Goal: Task Accomplishment & Management: Complete application form

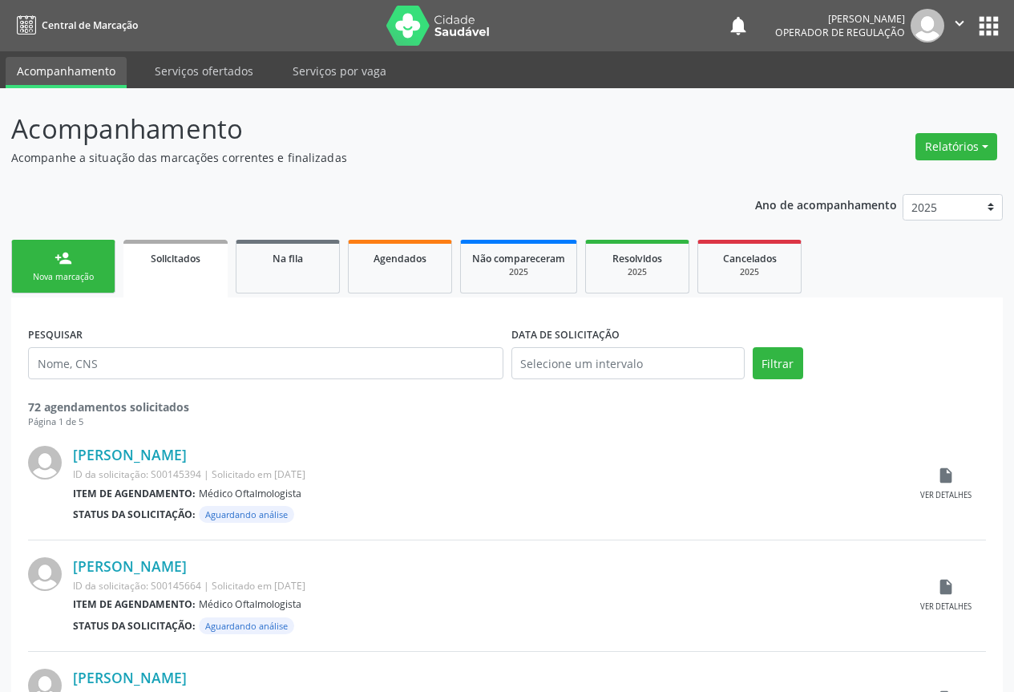
click at [48, 259] on link "person_add Nova marcação" at bounding box center [63, 267] width 104 height 54
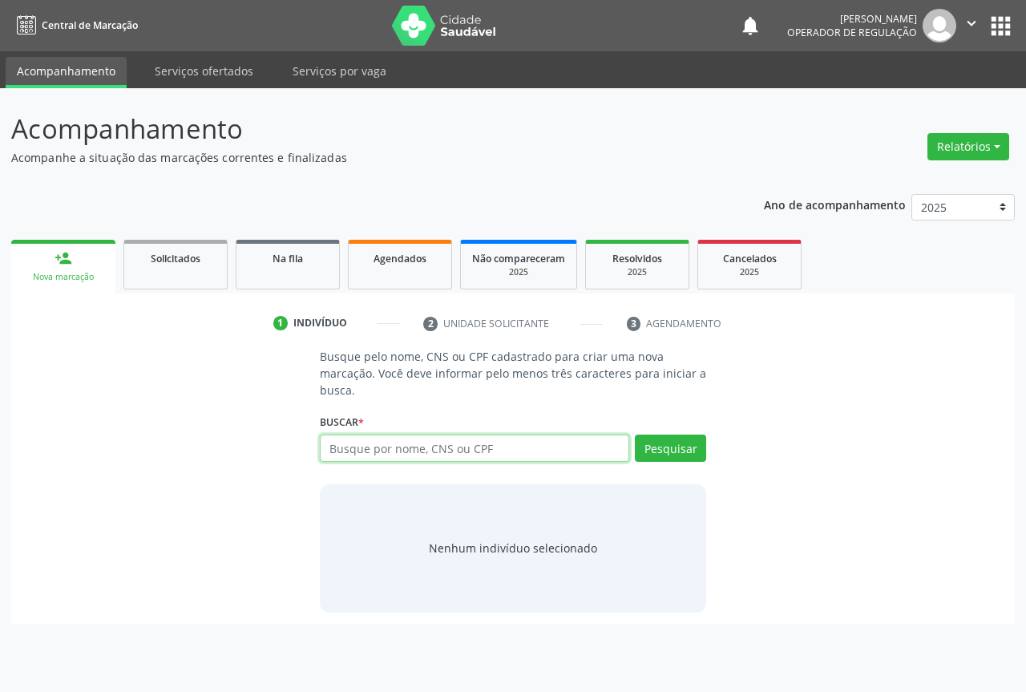
click at [395, 443] on input "text" at bounding box center [475, 448] width 310 height 27
type input "702806682998167"
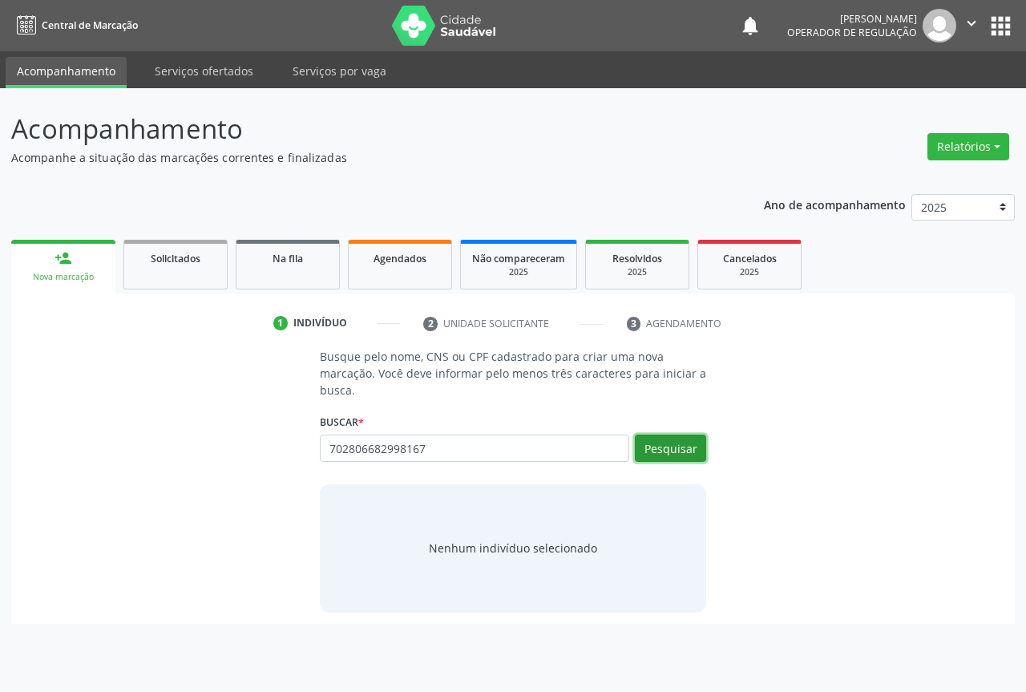
click at [682, 443] on button "Pesquisar" at bounding box center [670, 448] width 71 height 27
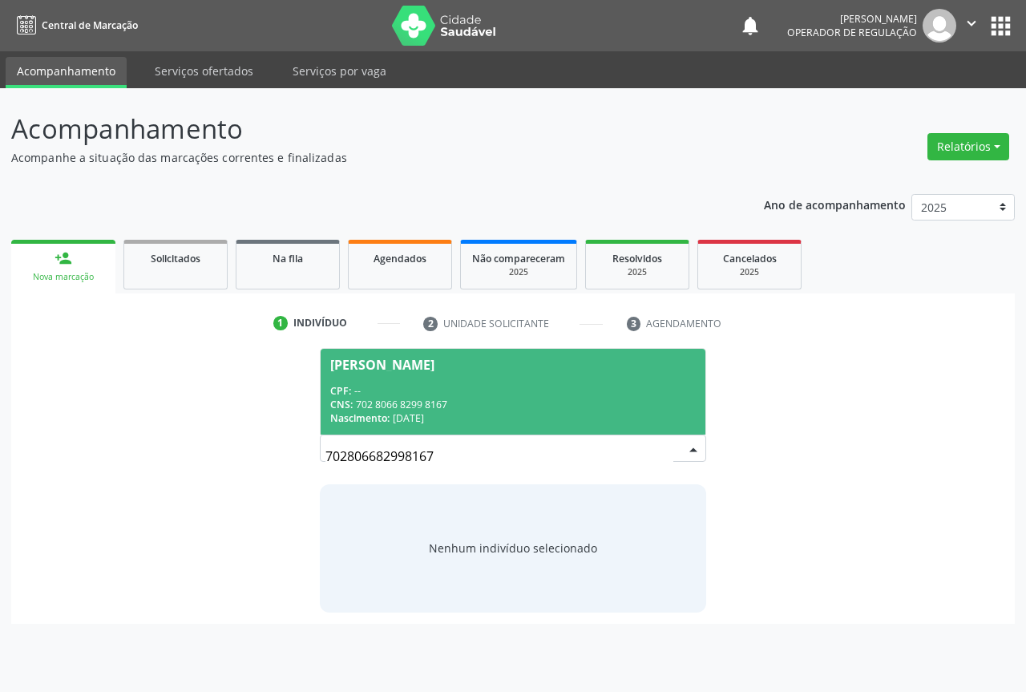
click at [427, 364] on div "[PERSON_NAME]" at bounding box center [382, 364] width 104 height 13
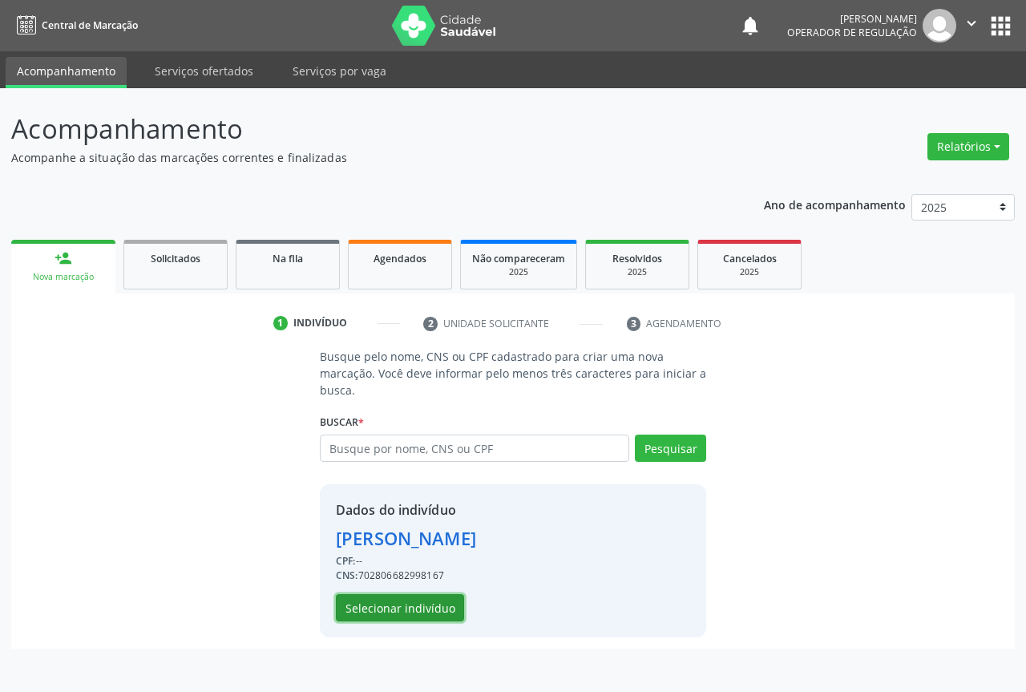
click at [396, 597] on button "Selecionar indivíduo" at bounding box center [400, 607] width 128 height 27
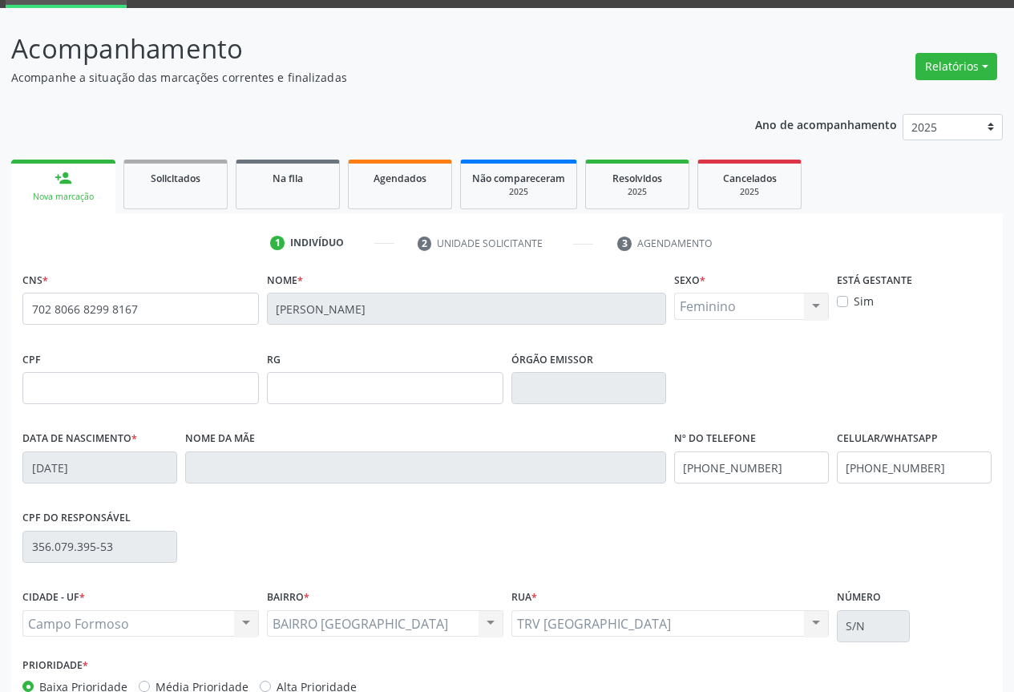
scroll to position [177, 0]
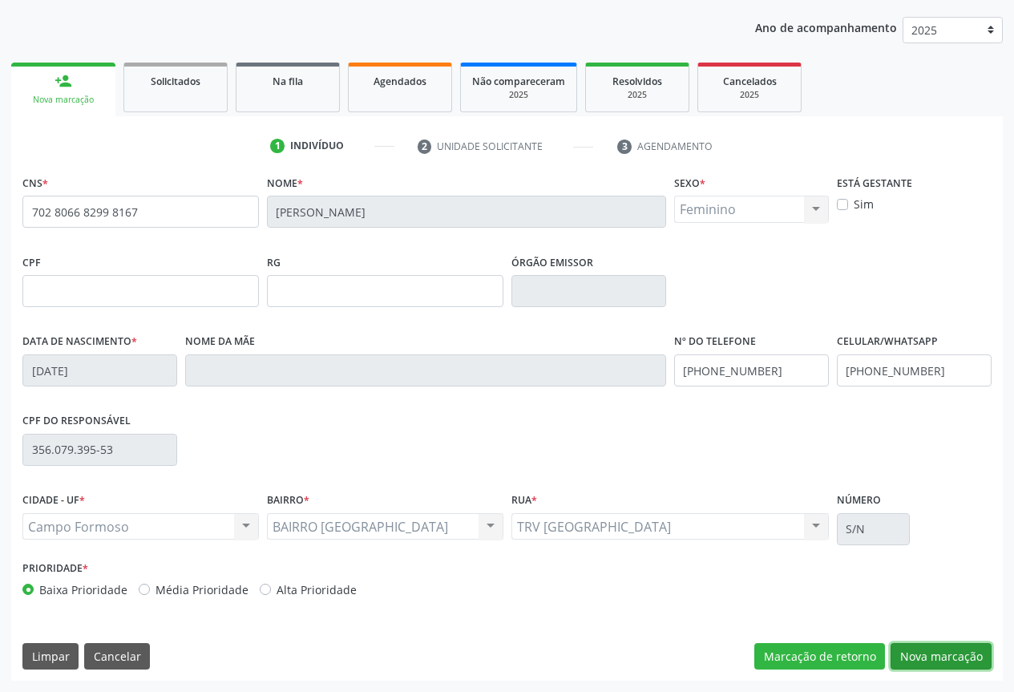
click at [918, 658] on button "Nova marcação" at bounding box center [941, 656] width 101 height 27
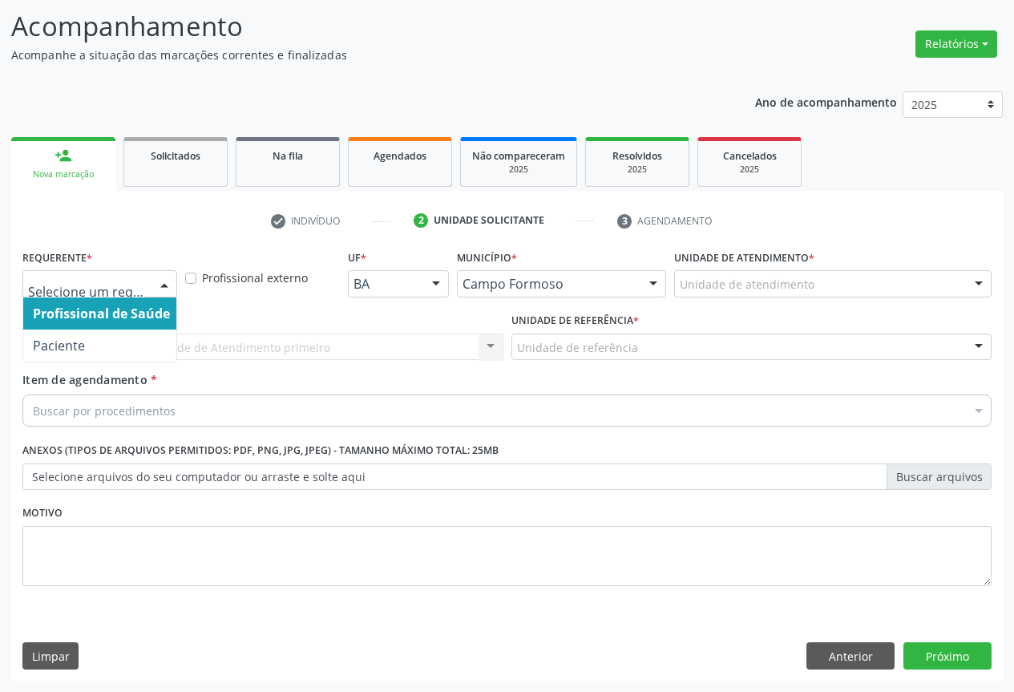
click at [156, 286] on div at bounding box center [164, 284] width 24 height 27
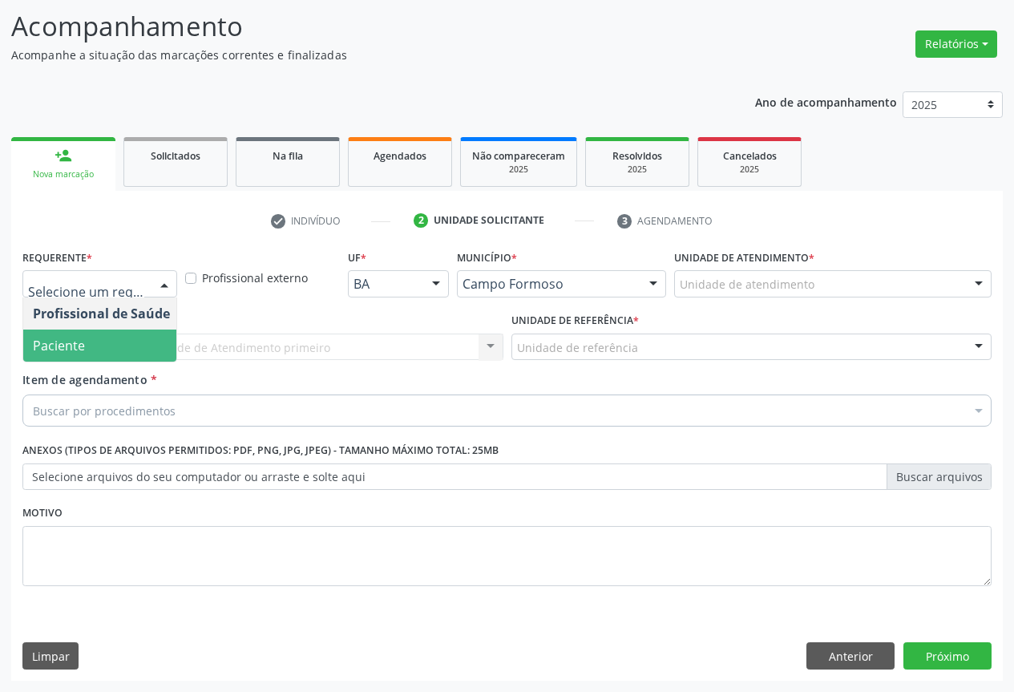
click at [107, 356] on span "Paciente" at bounding box center [101, 346] width 156 height 32
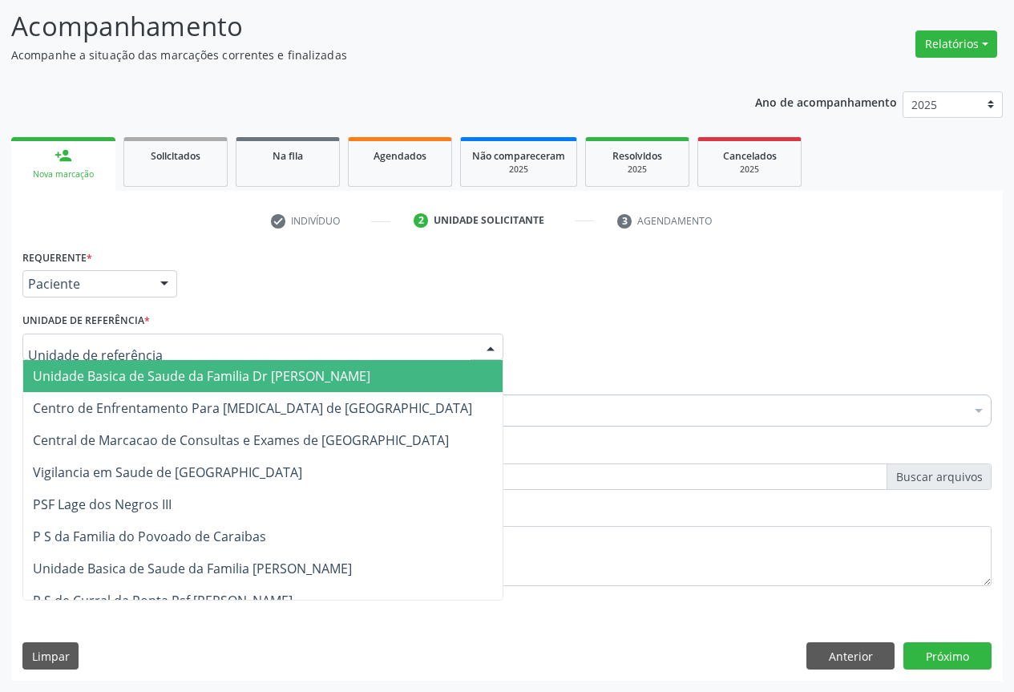
drag, startPoint x: 489, startPoint y: 348, endPoint x: 404, endPoint y: 375, distance: 89.3
click at [488, 350] on div at bounding box center [491, 347] width 24 height 27
click at [382, 380] on span "Unidade Basica de Saude da Familia Dr [PERSON_NAME]" at bounding box center [263, 376] width 480 height 32
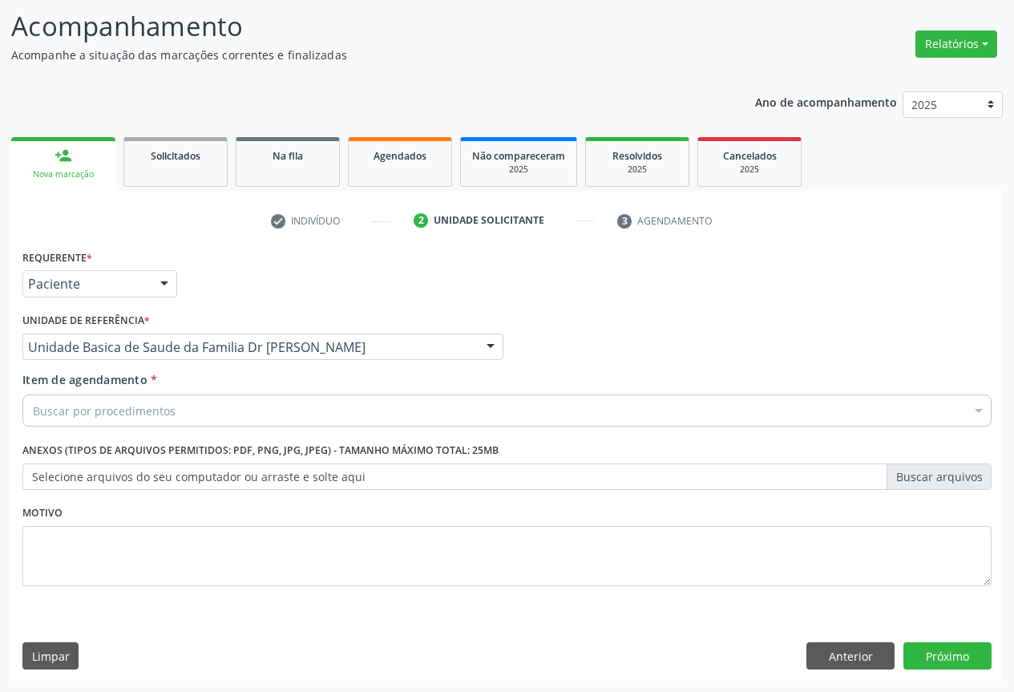
click at [291, 425] on div "Buscar por procedimentos" at bounding box center [507, 411] width 970 height 32
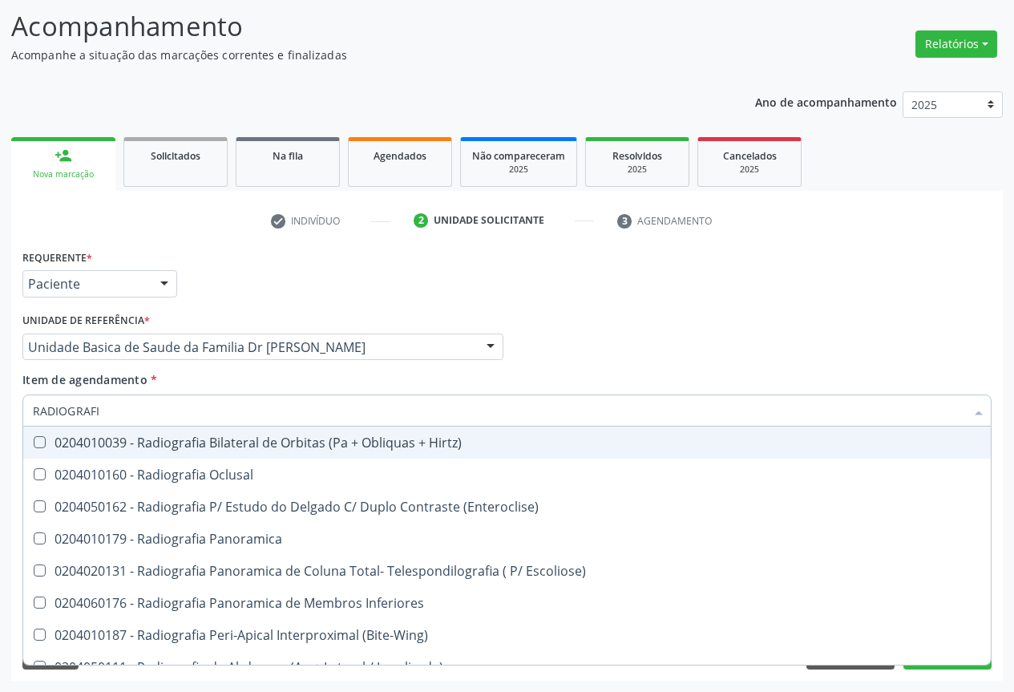
type input "RADIOGRAFIA"
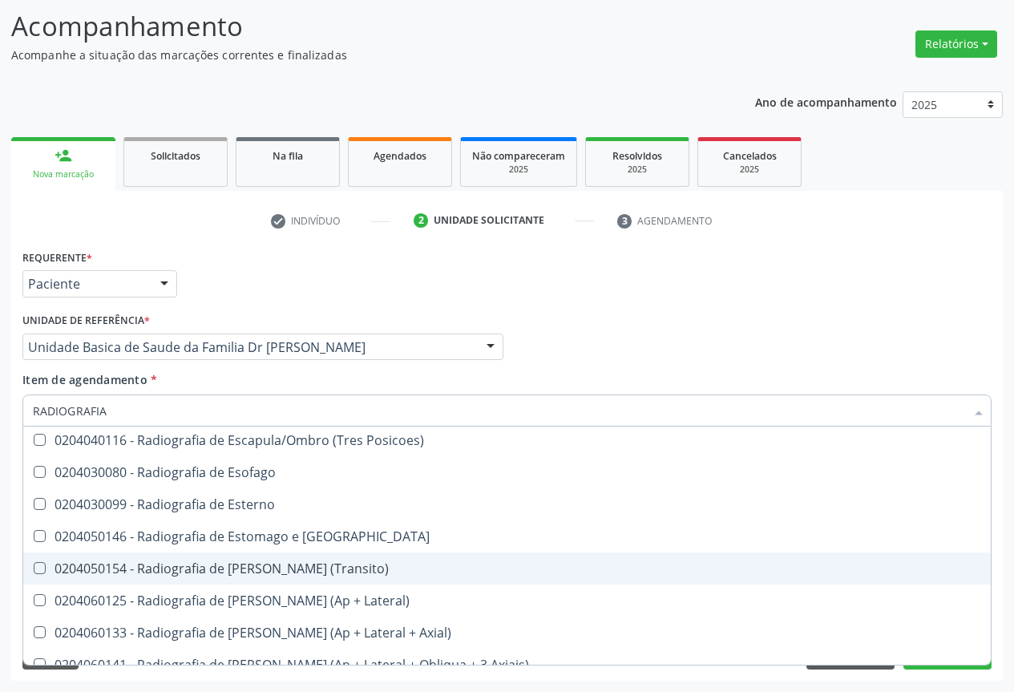
scroll to position [1157, 0]
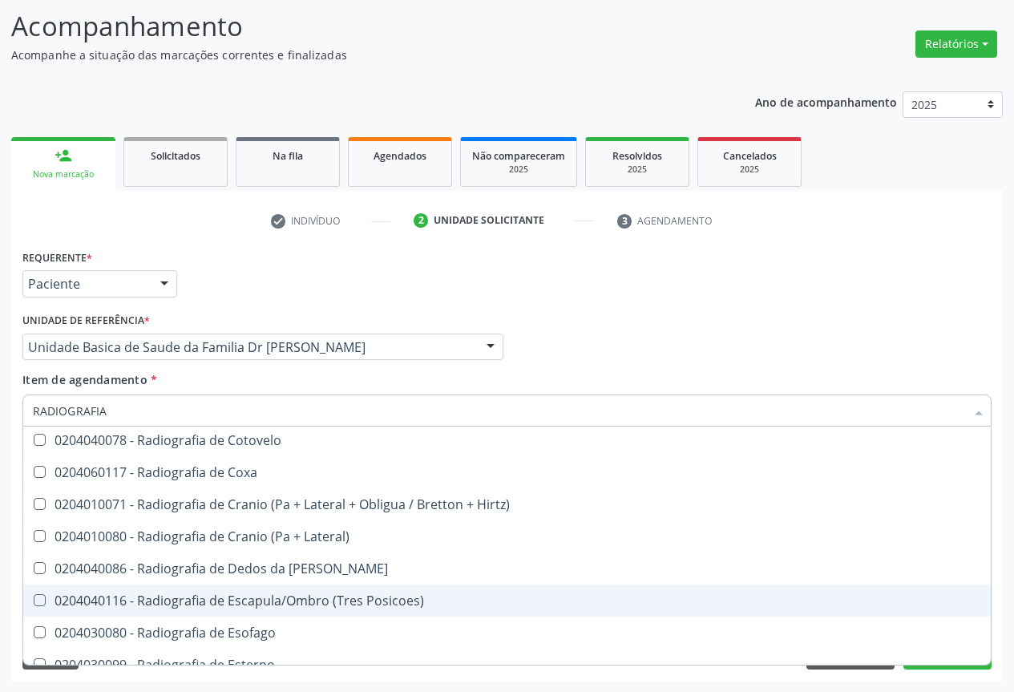
click at [237, 612] on span "0204040116 - Radiografia de Escapula/Ombro (Tres Posicoes)" at bounding box center [507, 601] width 968 height 32
checkbox Posicoes\) "true"
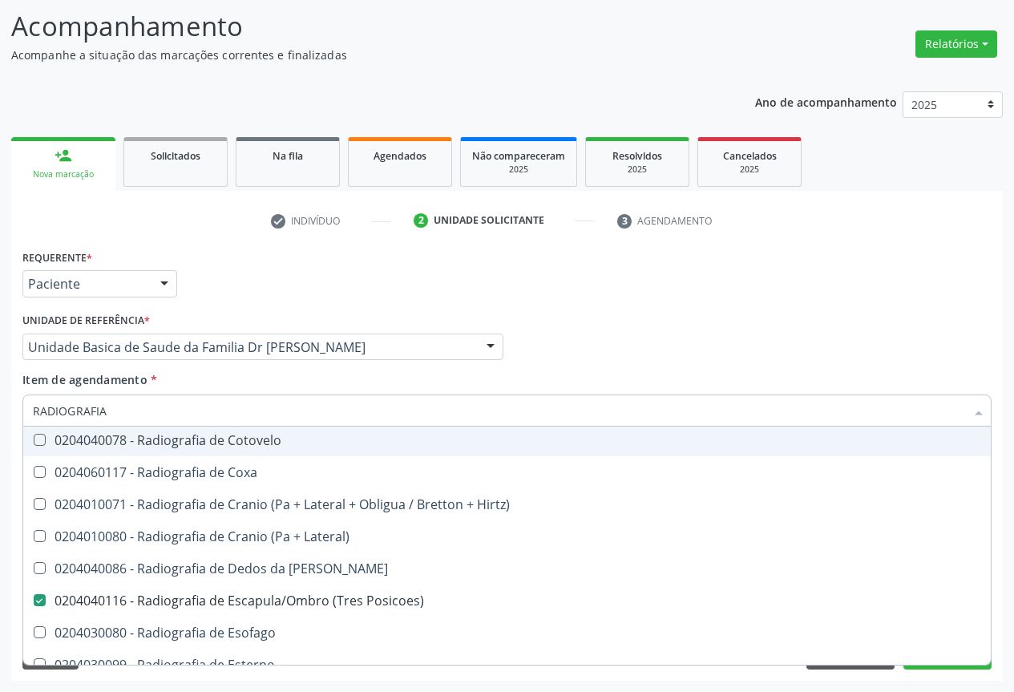
type input "RADIOGRAFIA"
click at [415, 305] on div "Requerente * Paciente Profissional de Saúde Paciente Nenhum resultado encontrad…" at bounding box center [507, 276] width 978 height 63
checkbox Oclusal "true"
checkbox Posicoes\) "false"
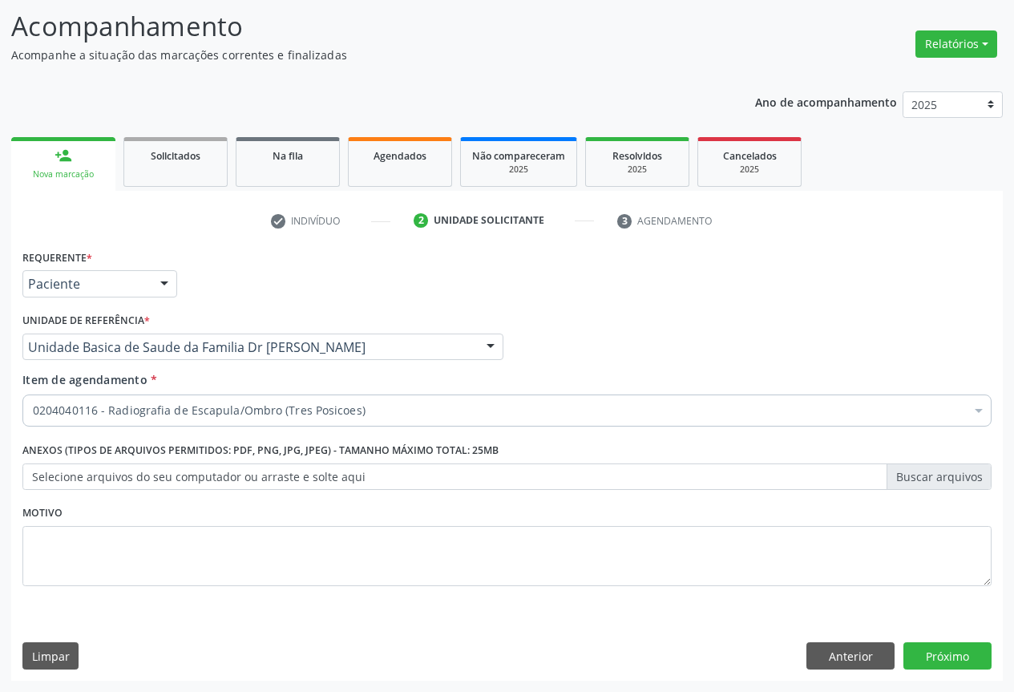
scroll to position [0, 0]
click at [204, 400] on div "0204040116 - Radiografia de Escapula/Ombro (Tres Posicoes)" at bounding box center [507, 411] width 970 height 32
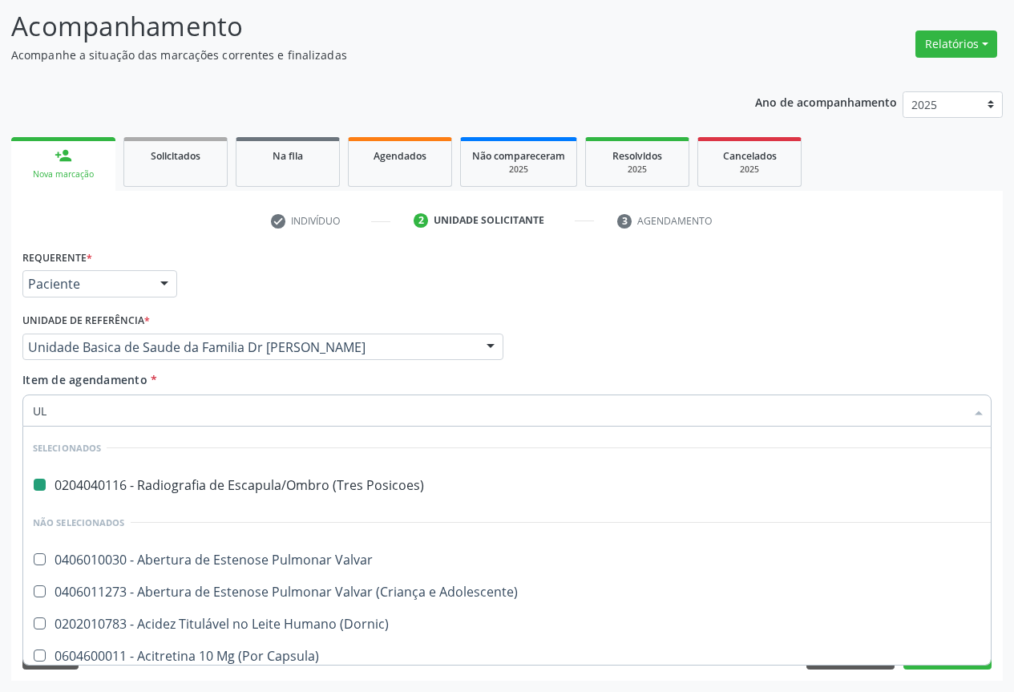
type input "ULT"
checkbox Posicoes\) "false"
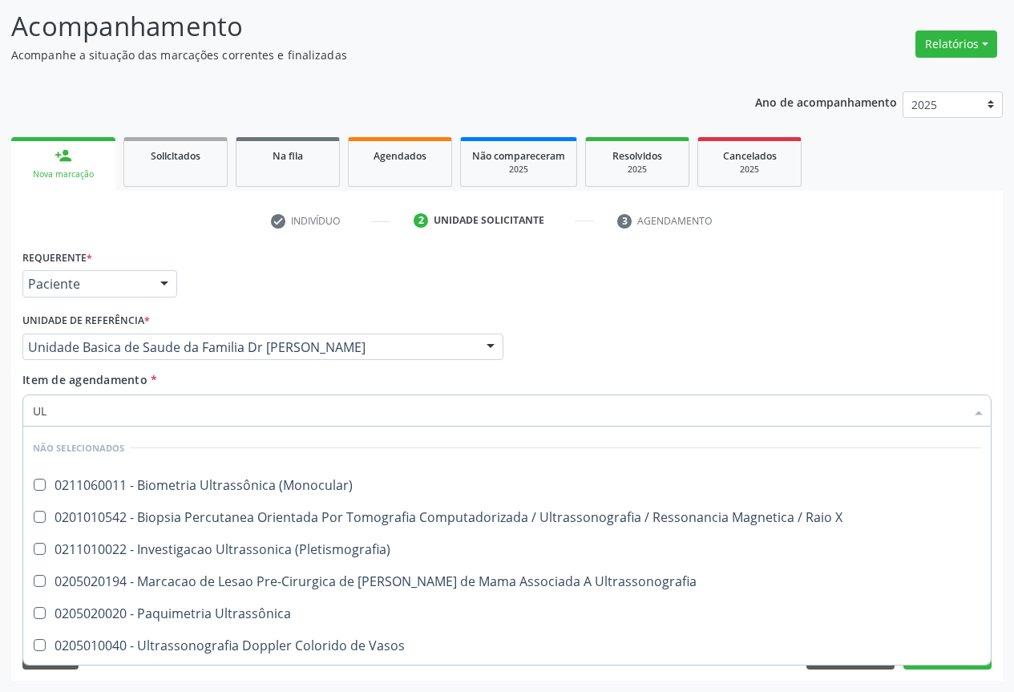
type input "U"
checkbox \(Monocular\) "true"
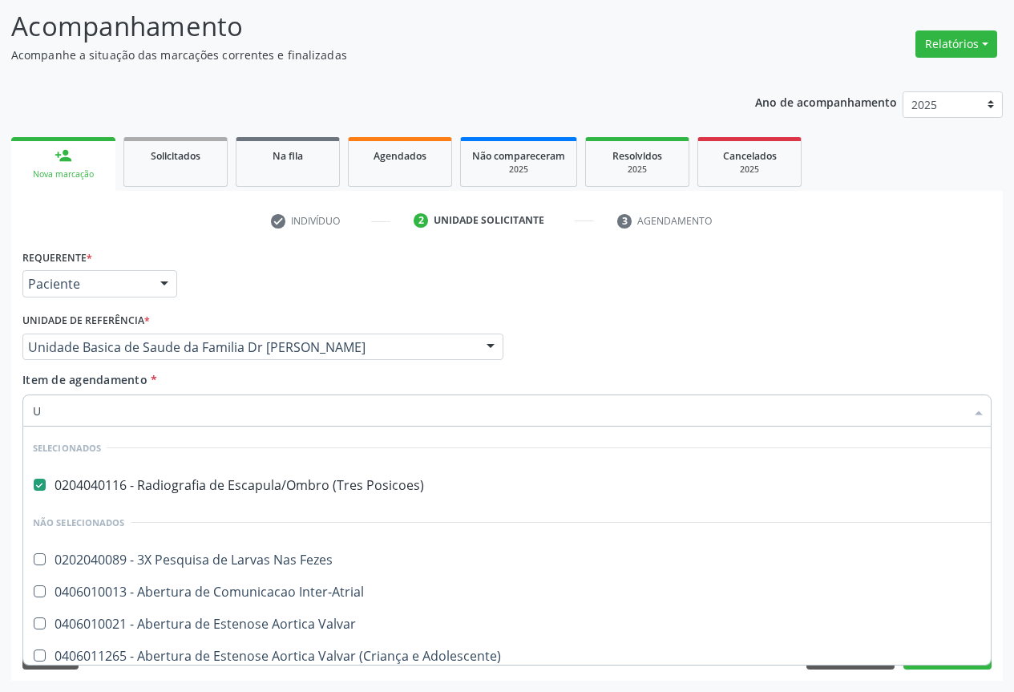
type input "US"
checkbox Posicoes\) "false"
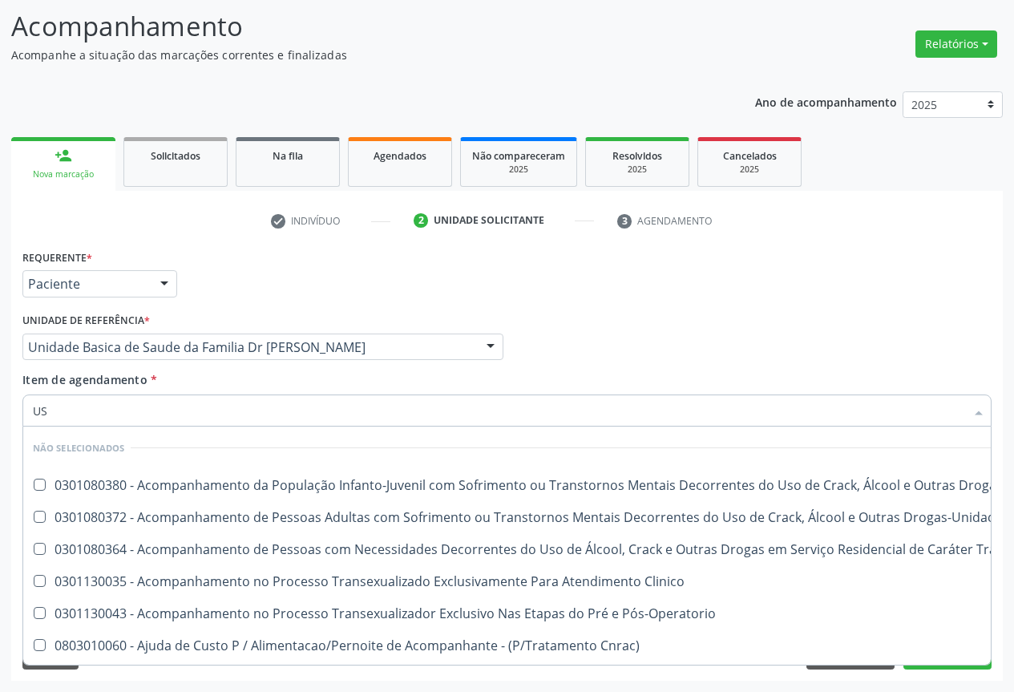
type input "USG"
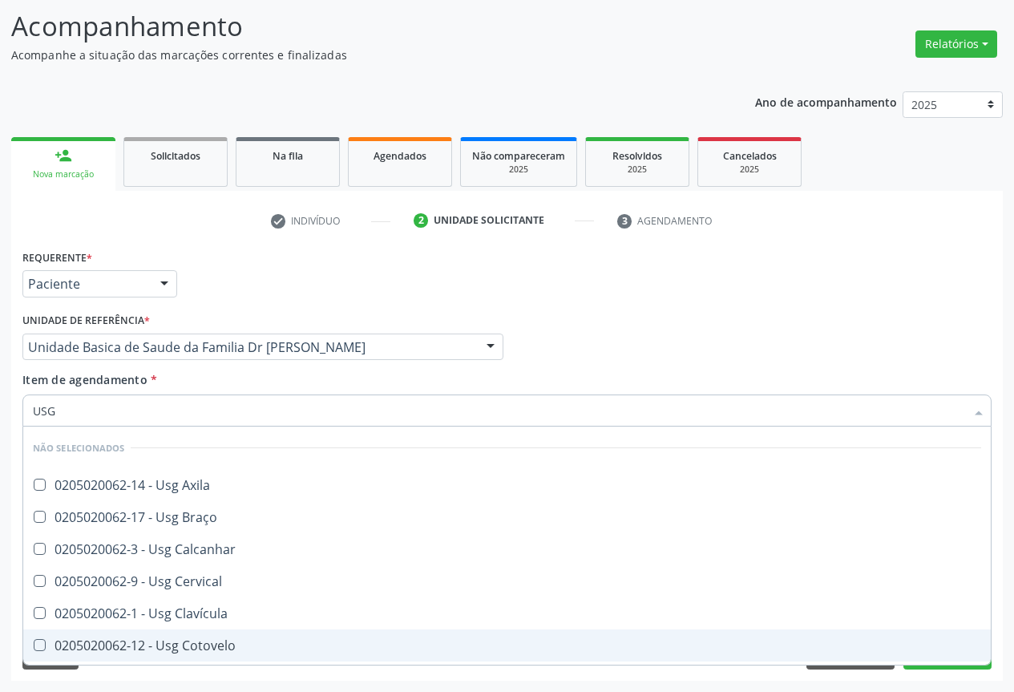
scroll to position [160, 0]
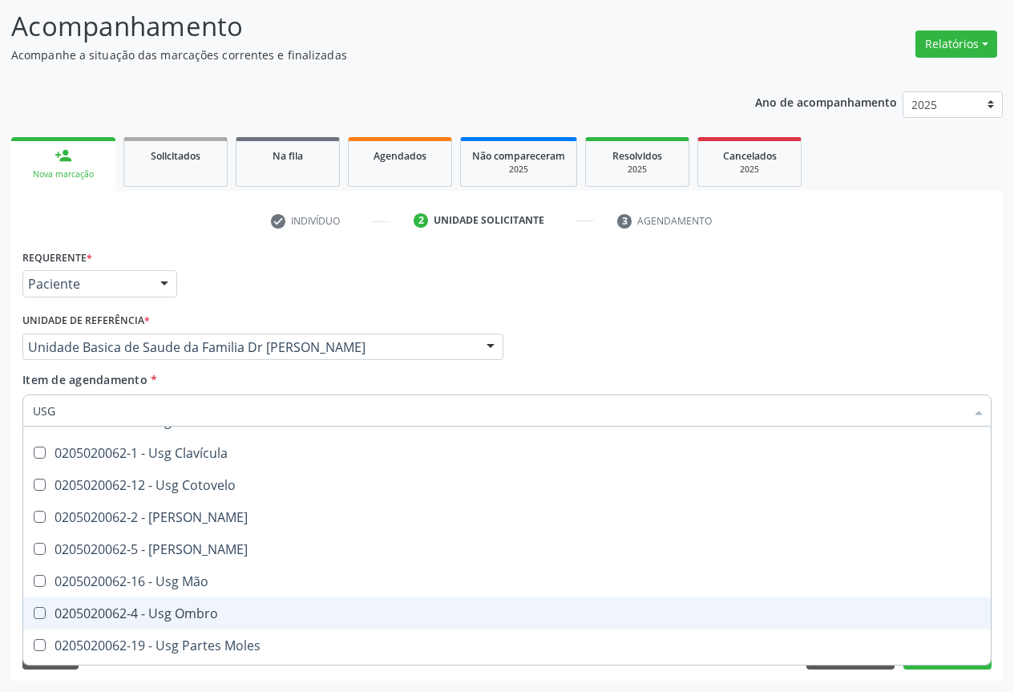
click at [190, 617] on div "0205020062-4 - Usg Ombro" at bounding box center [507, 613] width 949 height 13
checkbox Ombro "true"
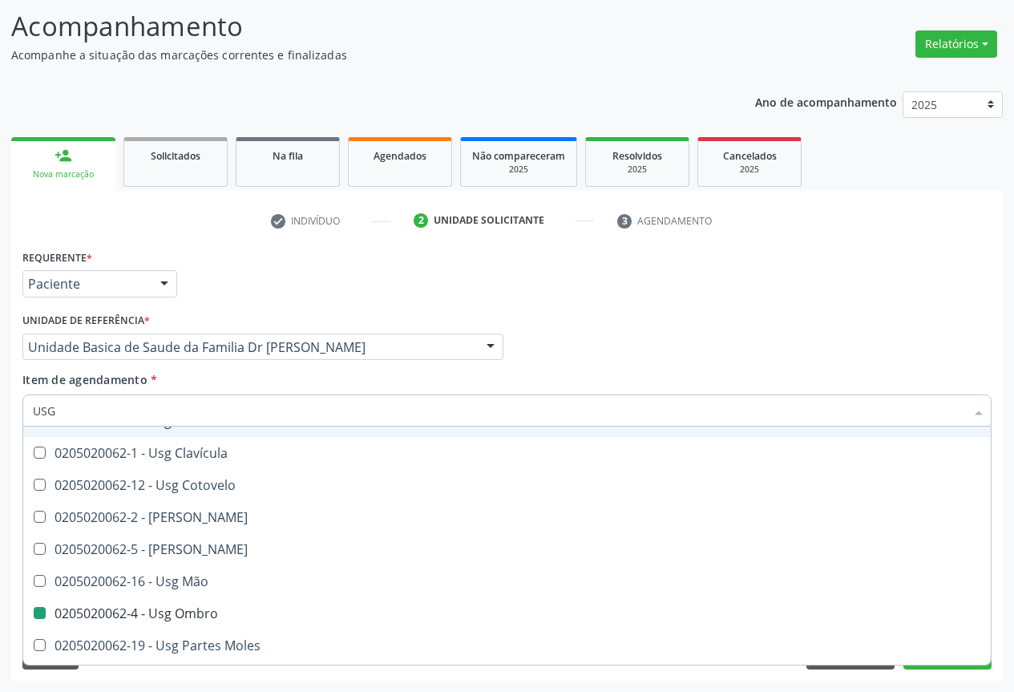
click at [647, 332] on div "Profissional Solicitante Por favor, selecione a Unidade de Atendimento primeiro…" at bounding box center [507, 340] width 978 height 63
checkbox Axila "true"
checkbox Ombro "false"
checkbox Braço "true"
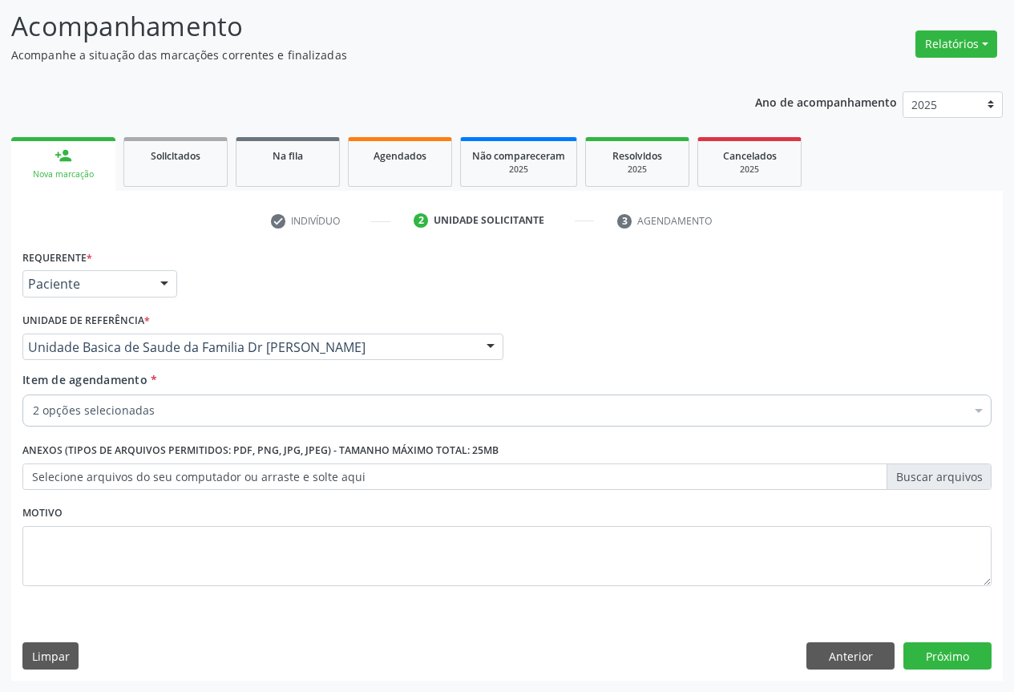
scroll to position [0, 0]
click at [960, 650] on button "Próximo" at bounding box center [948, 655] width 88 height 27
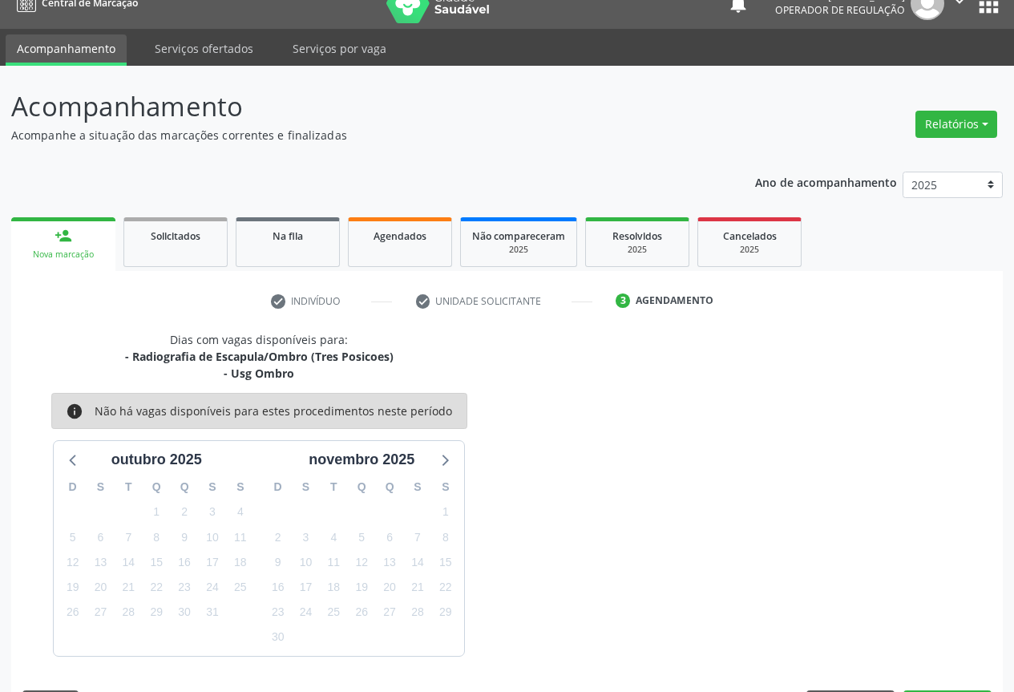
scroll to position [70, 0]
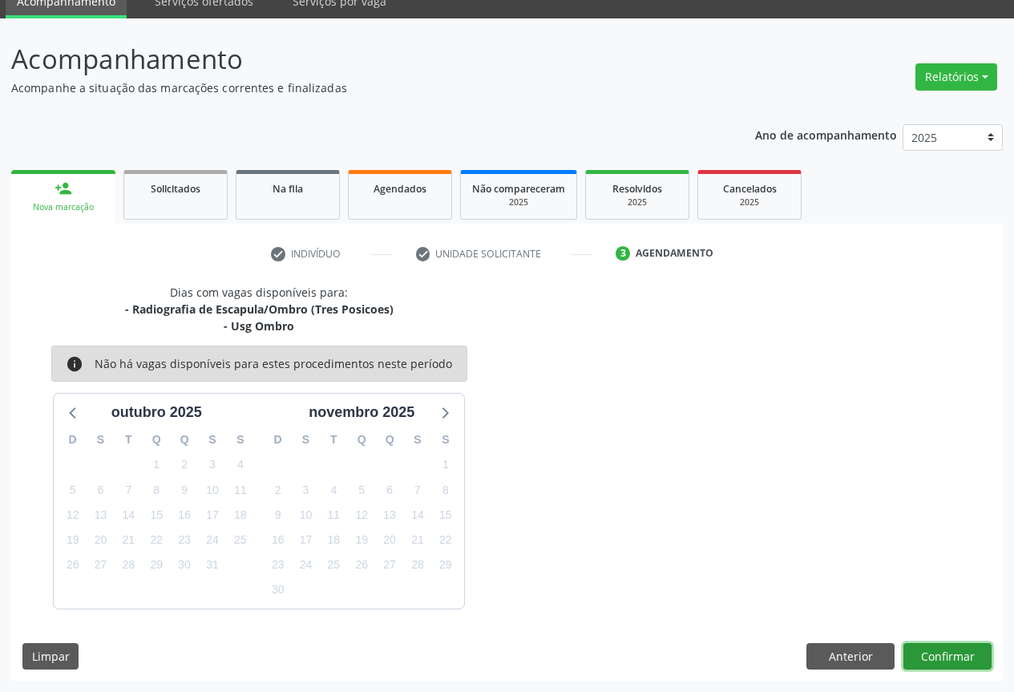
click at [958, 650] on button "Confirmar" at bounding box center [948, 656] width 88 height 27
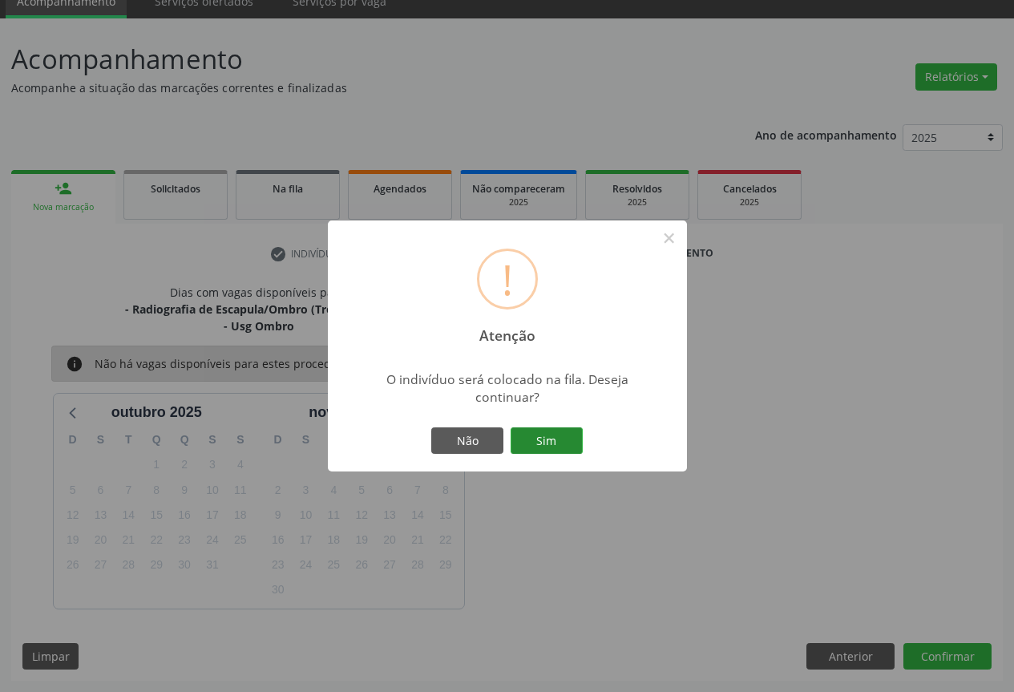
click at [536, 432] on button "Sim" at bounding box center [547, 440] width 72 height 27
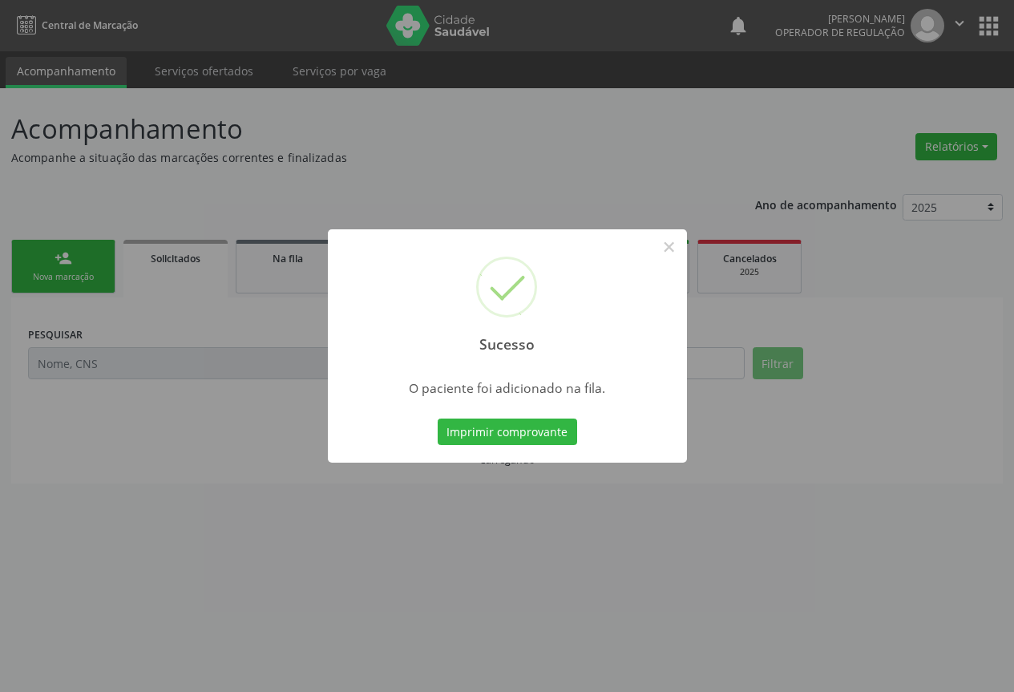
scroll to position [0, 0]
click at [536, 432] on button "Imprimir comprovante" at bounding box center [513, 432] width 140 height 27
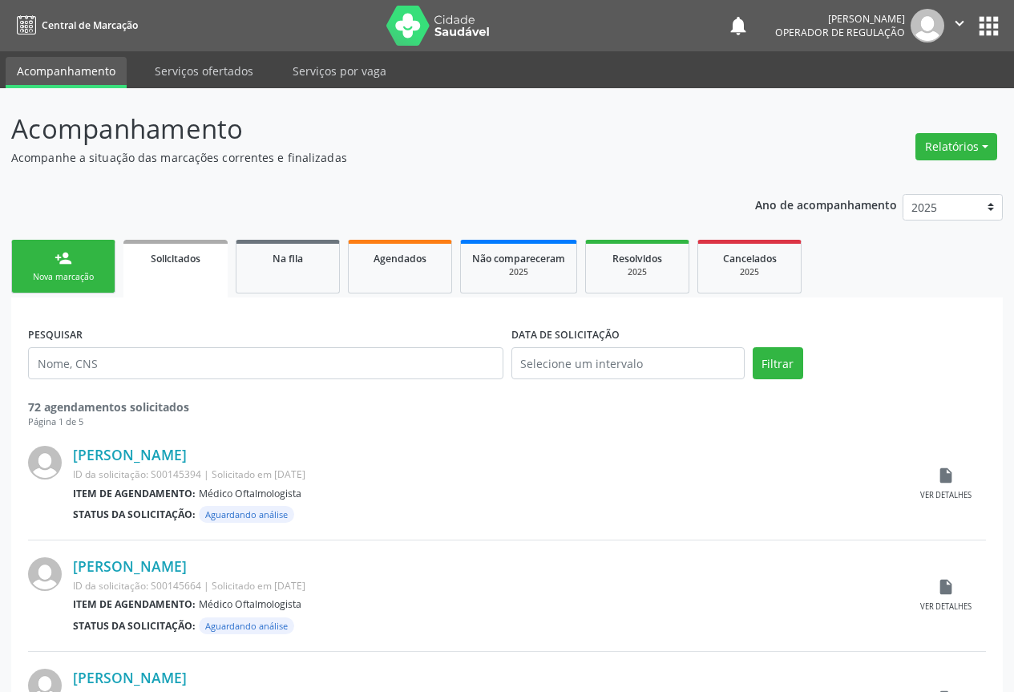
click at [957, 18] on icon "" at bounding box center [960, 23] width 18 height 18
click at [878, 92] on link "Sair" at bounding box center [919, 98] width 111 height 22
